Goal: Task Accomplishment & Management: Use online tool/utility

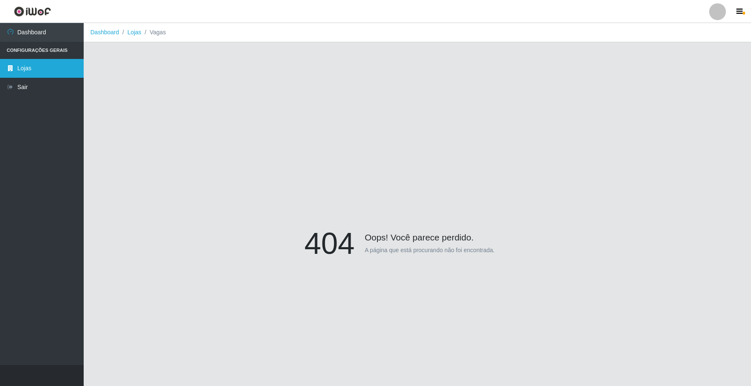
click at [41, 73] on link "Lojas" at bounding box center [42, 68] width 84 height 19
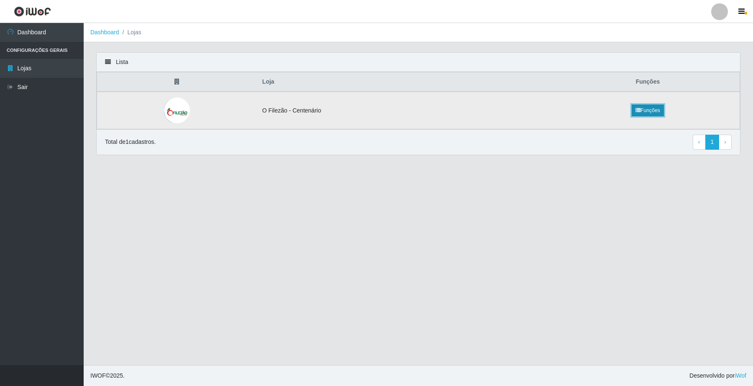
click at [639, 113] on link "Funções" at bounding box center [648, 111] width 32 height 12
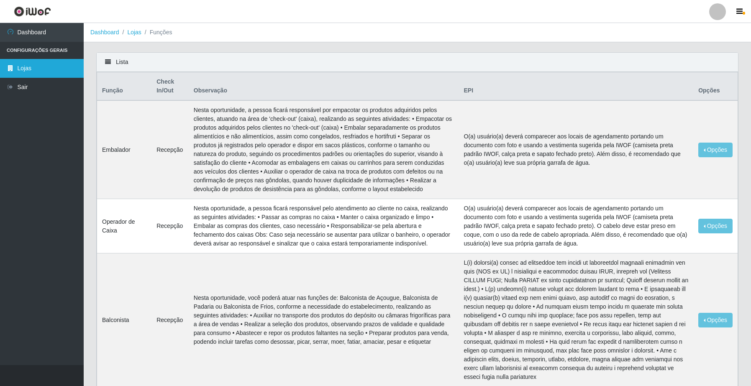
click at [53, 66] on link "Lojas" at bounding box center [42, 68] width 84 height 19
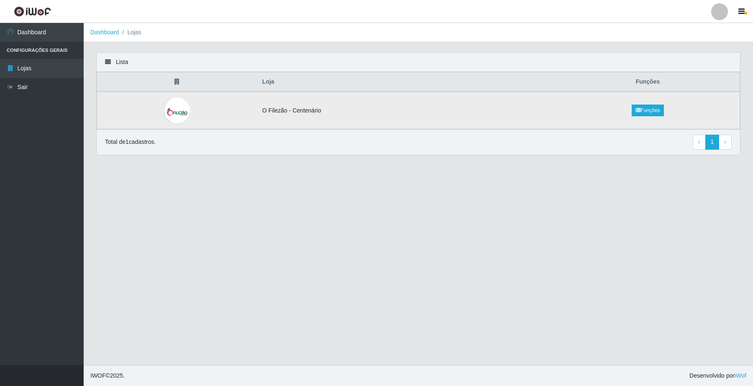
click at [172, 110] on img at bounding box center [177, 110] width 26 height 27
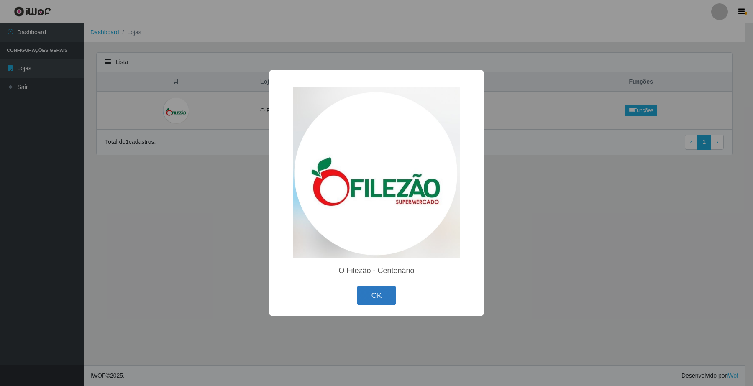
click at [382, 303] on button "OK" at bounding box center [376, 296] width 39 height 20
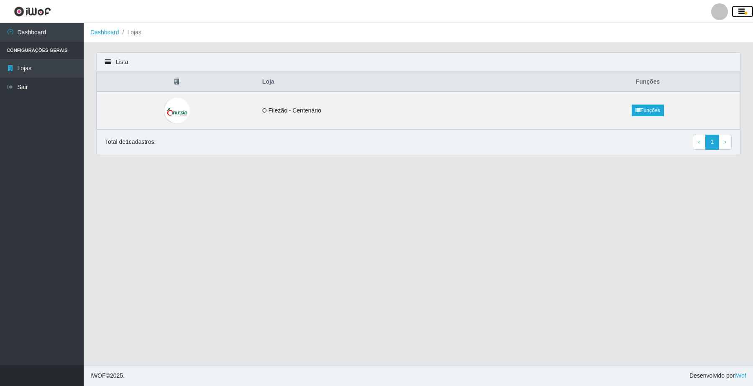
click at [743, 13] on icon "button" at bounding box center [741, 12] width 6 height 8
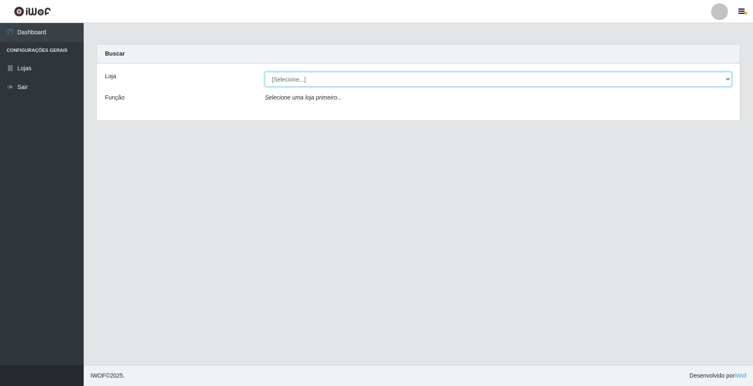
click at [295, 80] on select "[Selecione...] O Filezão - Centenário" at bounding box center [498, 79] width 467 height 15
select select "203"
click at [265, 72] on select "[Selecione...] O Filezão - Centenário" at bounding box center [498, 79] width 467 height 15
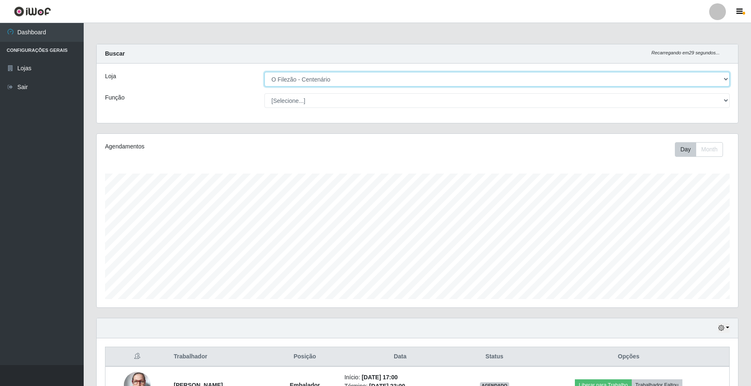
scroll to position [174, 641]
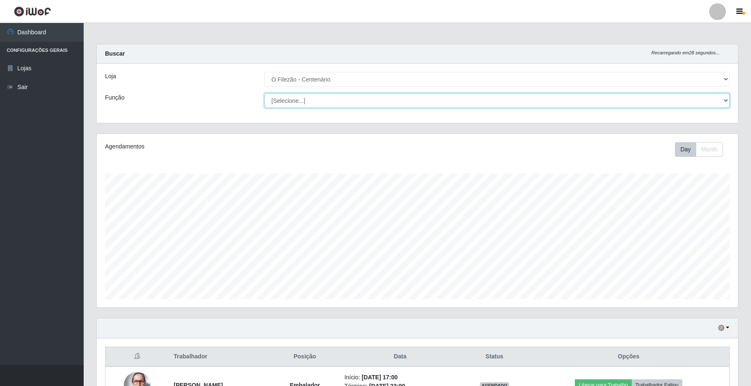
click at [282, 103] on select "[Selecione...] Auxiliar de Estacionamento Auxiliar de Estacionamento + Auxiliar…" at bounding box center [496, 100] width 465 height 15
select select "1"
click at [264, 93] on select "[Selecione...] Auxiliar de Estacionamento Auxiliar de Estacionamento + Auxiliar…" at bounding box center [496, 100] width 465 height 15
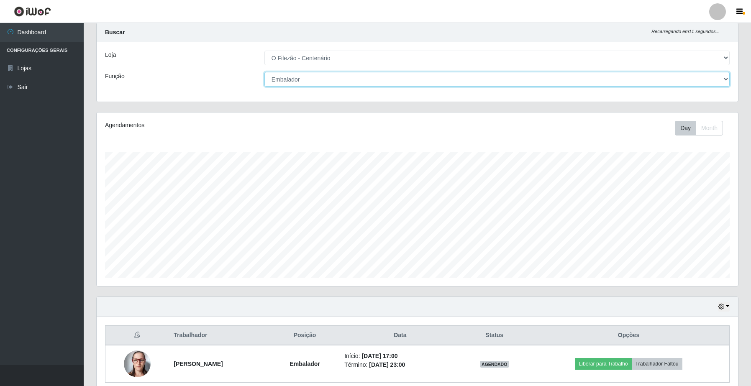
scroll to position [59, 0]
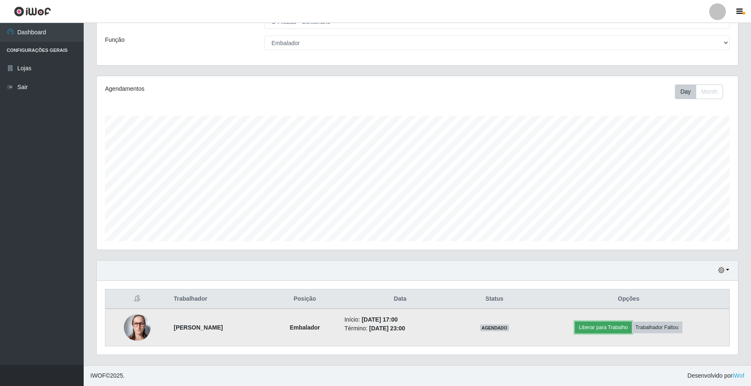
click at [604, 333] on button "Liberar para Trabalho" at bounding box center [603, 328] width 56 height 12
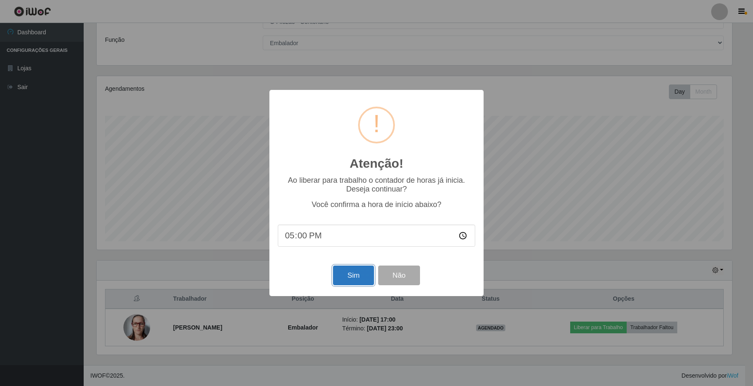
click at [365, 280] on button "Sim" at bounding box center [353, 276] width 41 height 20
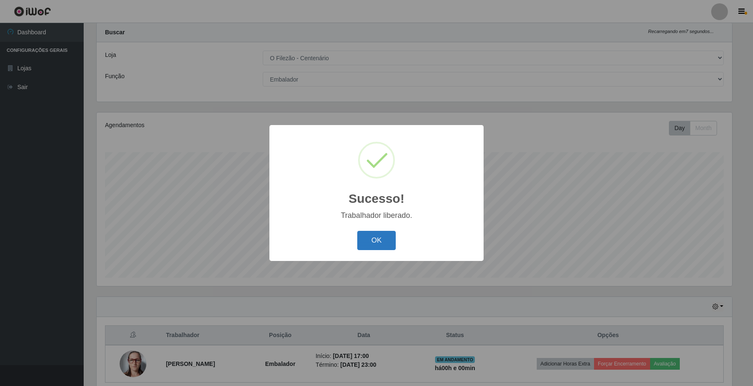
click at [374, 243] on button "OK" at bounding box center [376, 241] width 39 height 20
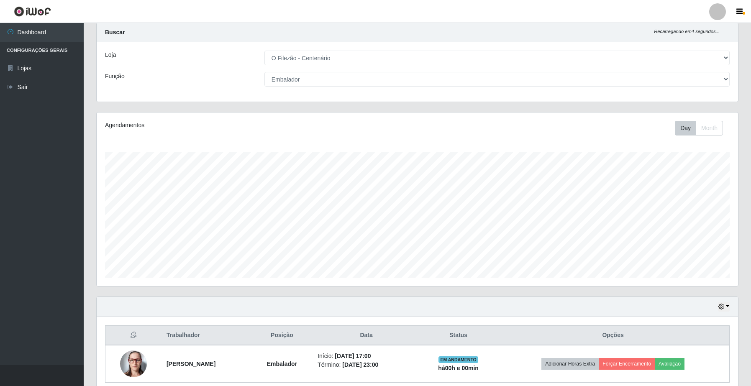
scroll to position [59, 0]
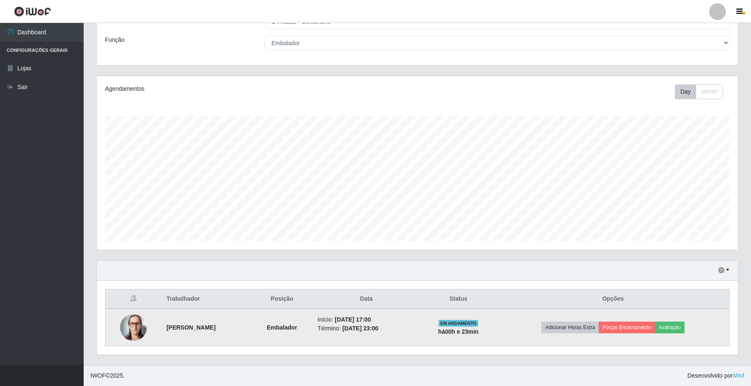
click at [465, 317] on td "EM ANDAMENTO há 00 h e 23 min" at bounding box center [458, 328] width 77 height 38
